Goal: Navigation & Orientation: Find specific page/section

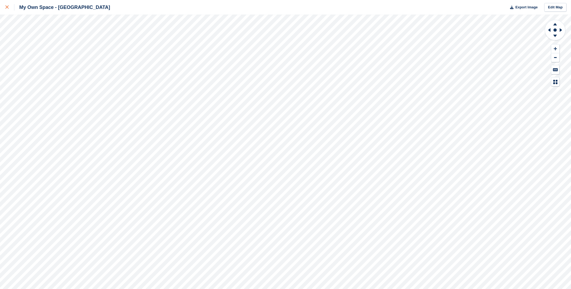
click at [8, 11] on link at bounding box center [7, 7] width 14 height 15
